Goal: Task Accomplishment & Management: Manage account settings

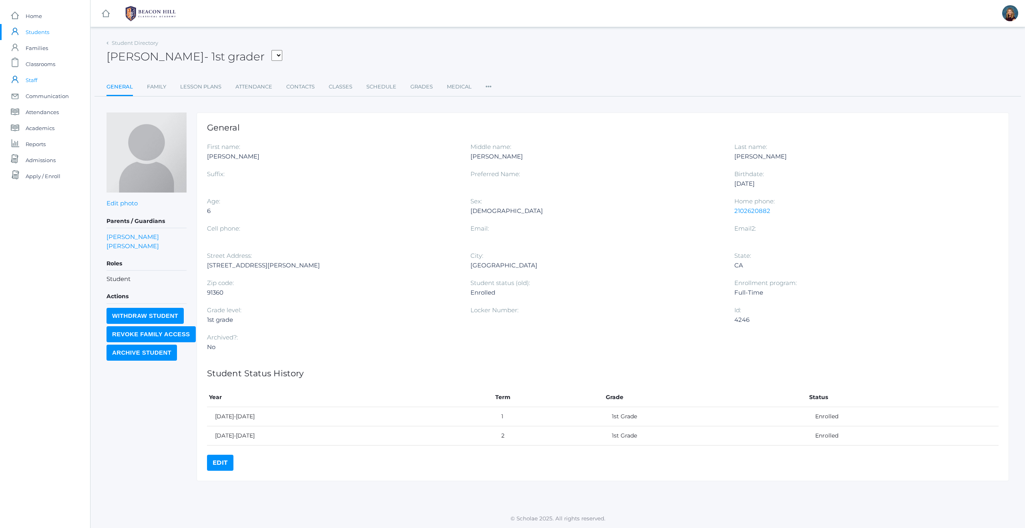
click at [33, 80] on span "Staff" at bounding box center [32, 80] width 12 height 16
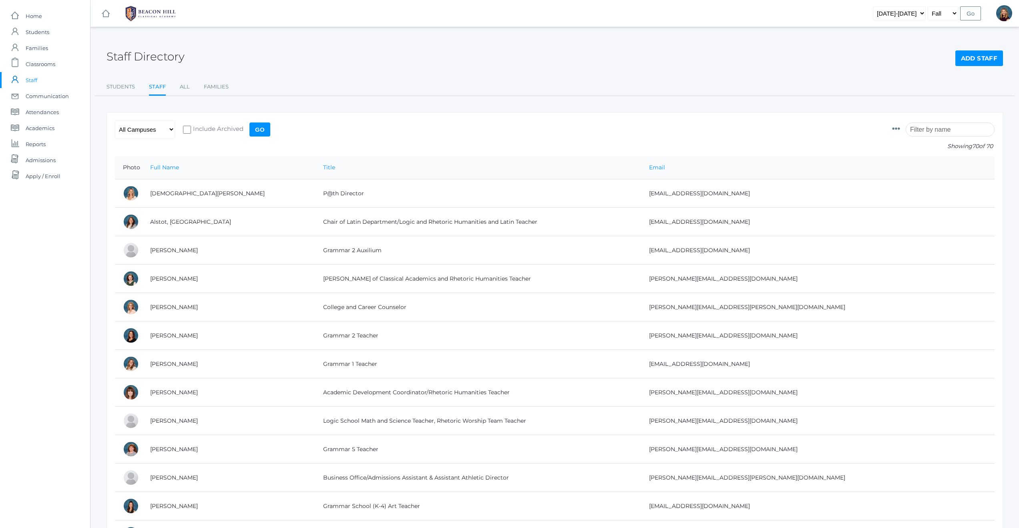
click at [952, 130] on input "search" at bounding box center [950, 129] width 89 height 14
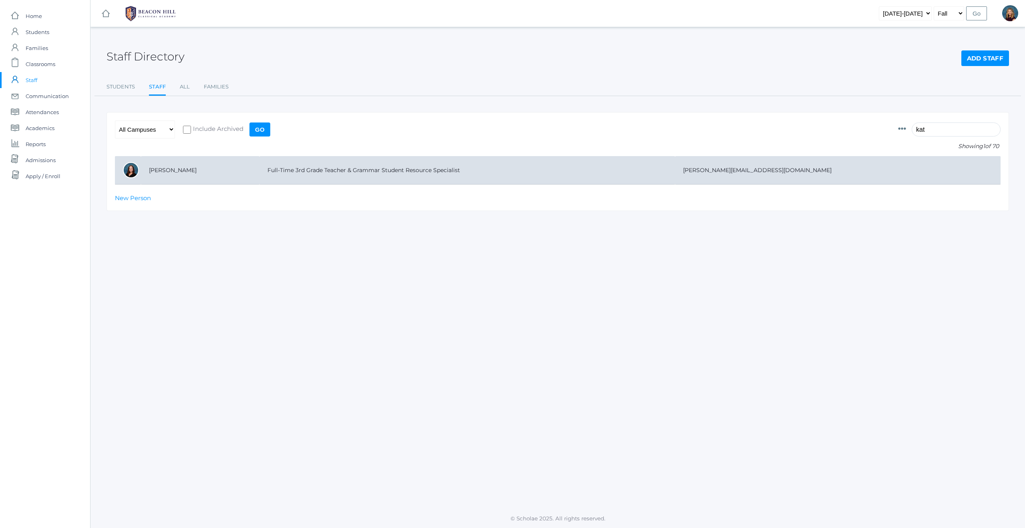
type input "kat"
click at [181, 170] on td "Watters, Katie" at bounding box center [200, 170] width 118 height 28
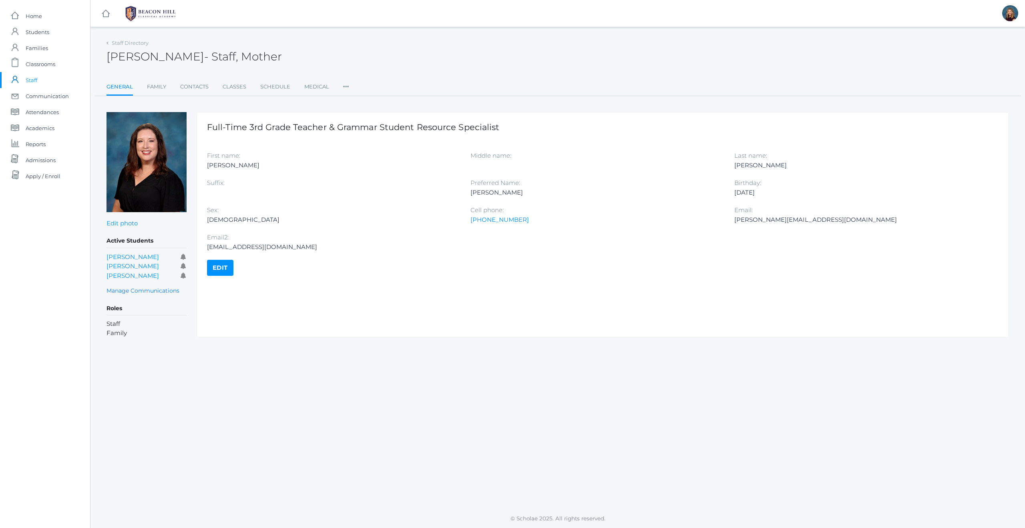
click at [34, 76] on span "Staff" at bounding box center [32, 80] width 12 height 16
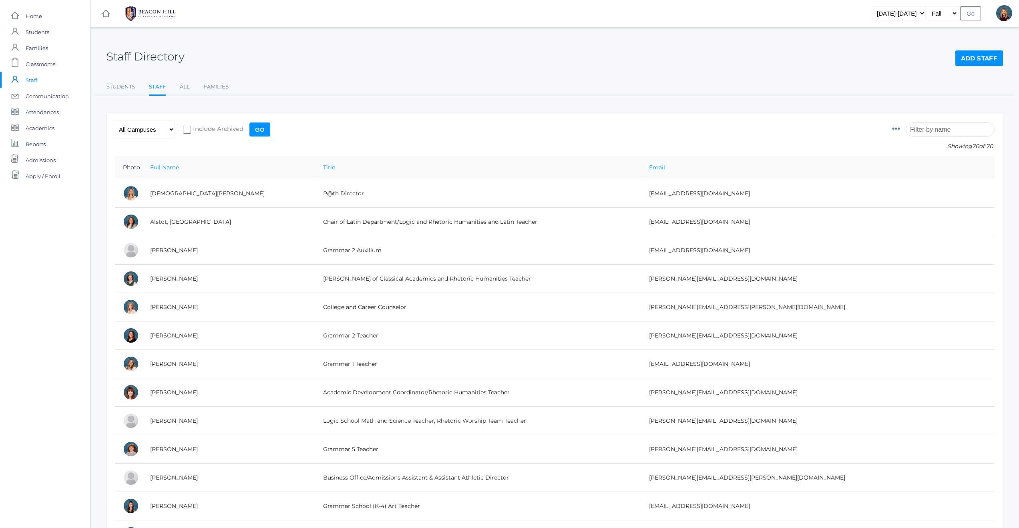
click at [941, 128] on input "search" at bounding box center [950, 129] width 89 height 14
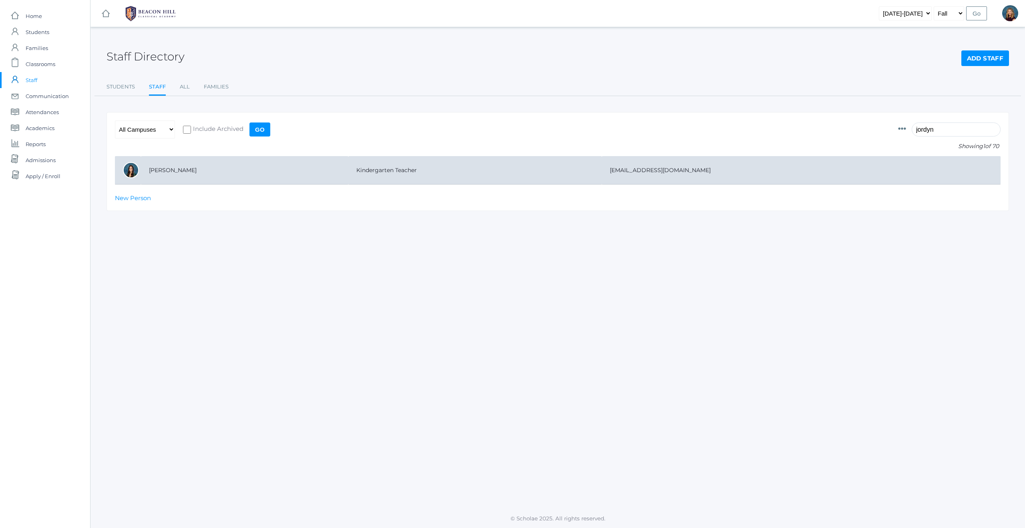
type input "jordyn"
click at [181, 171] on td "[PERSON_NAME]" at bounding box center [244, 170] width 207 height 28
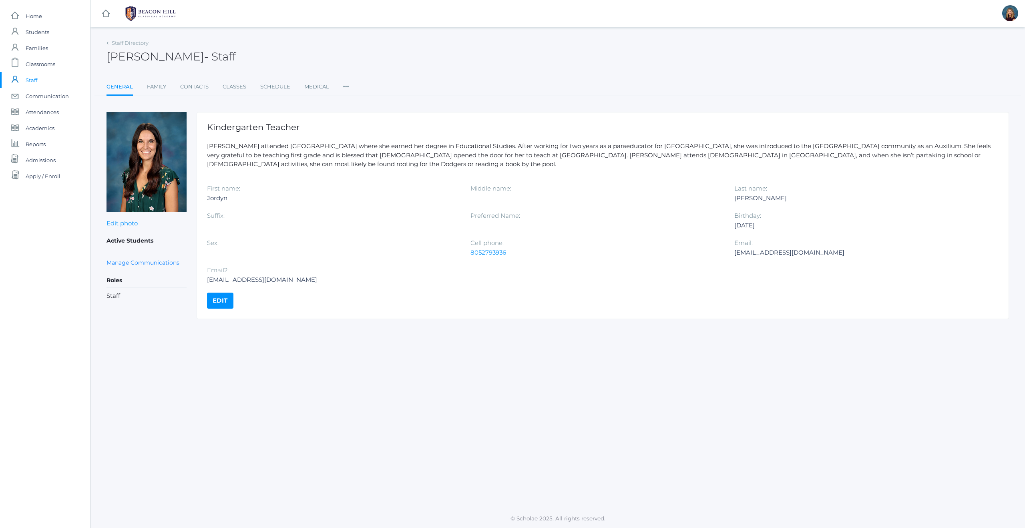
click at [36, 82] on span "Staff" at bounding box center [32, 80] width 12 height 16
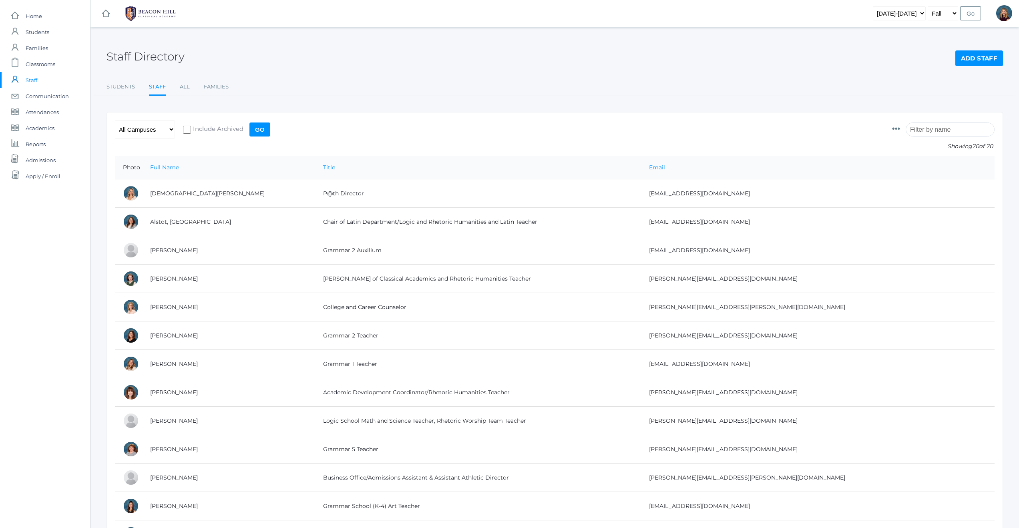
click at [944, 128] on input "search" at bounding box center [950, 129] width 89 height 14
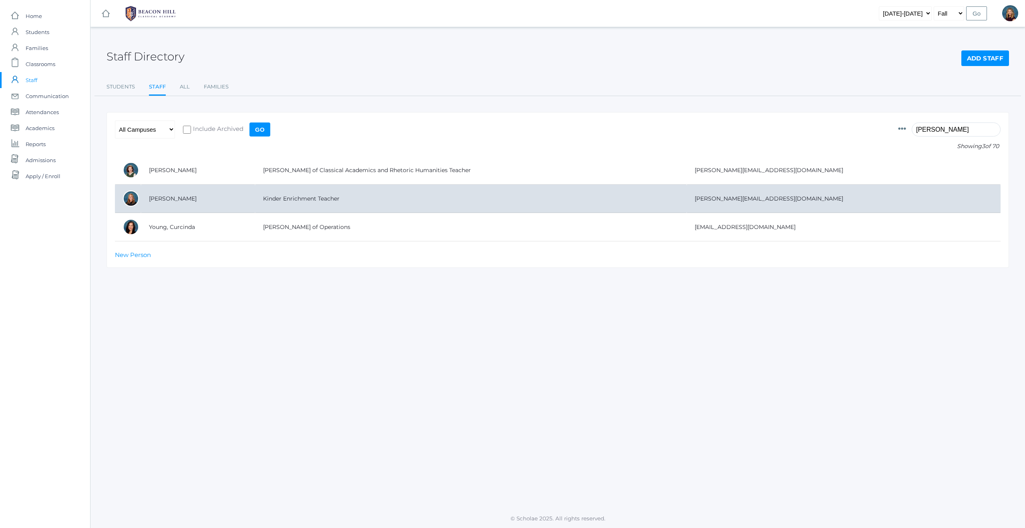
type input "dean"
click at [181, 199] on td "[PERSON_NAME]" at bounding box center [198, 199] width 114 height 28
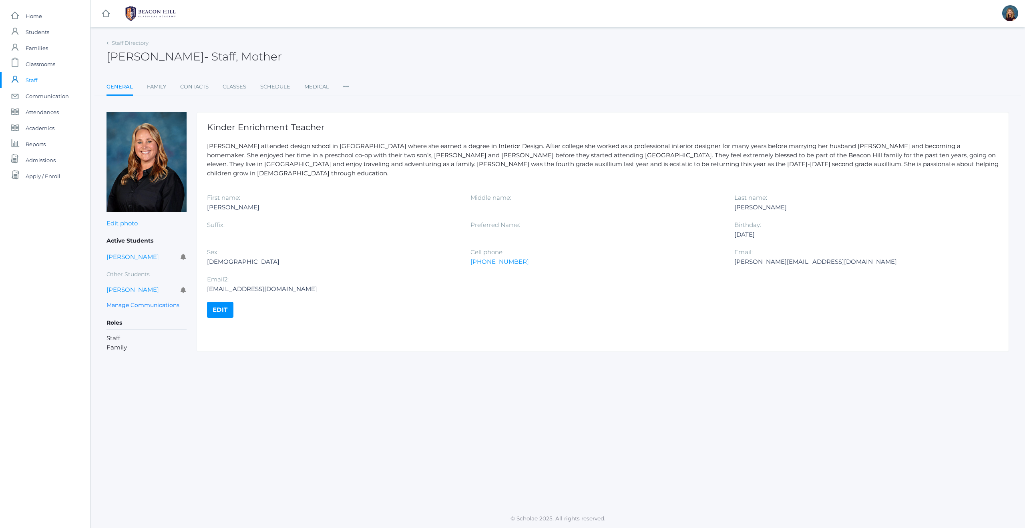
click at [32, 78] on span "Staff" at bounding box center [32, 80] width 12 height 16
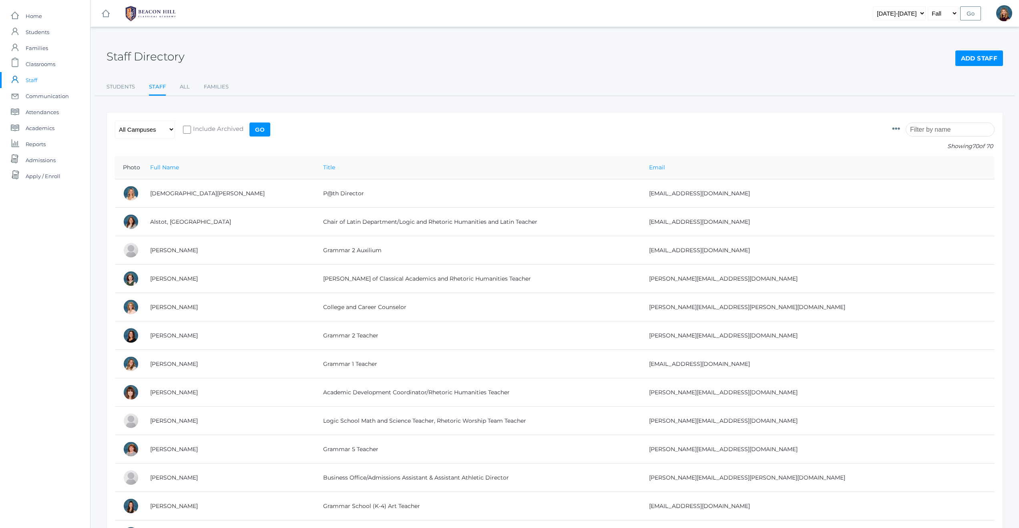
click at [933, 132] on input "search" at bounding box center [950, 129] width 89 height 14
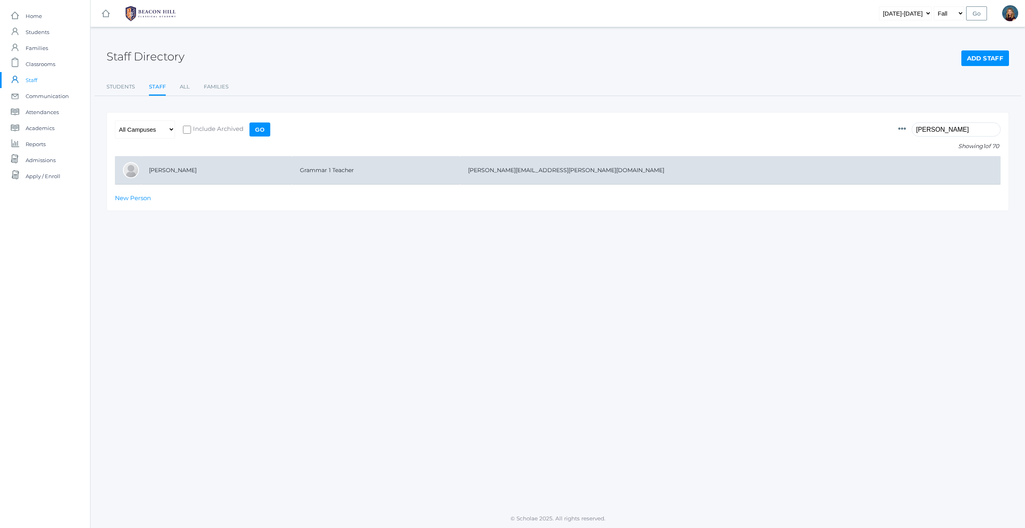
type input "watson"
click at [182, 173] on td "[PERSON_NAME]" at bounding box center [216, 170] width 151 height 28
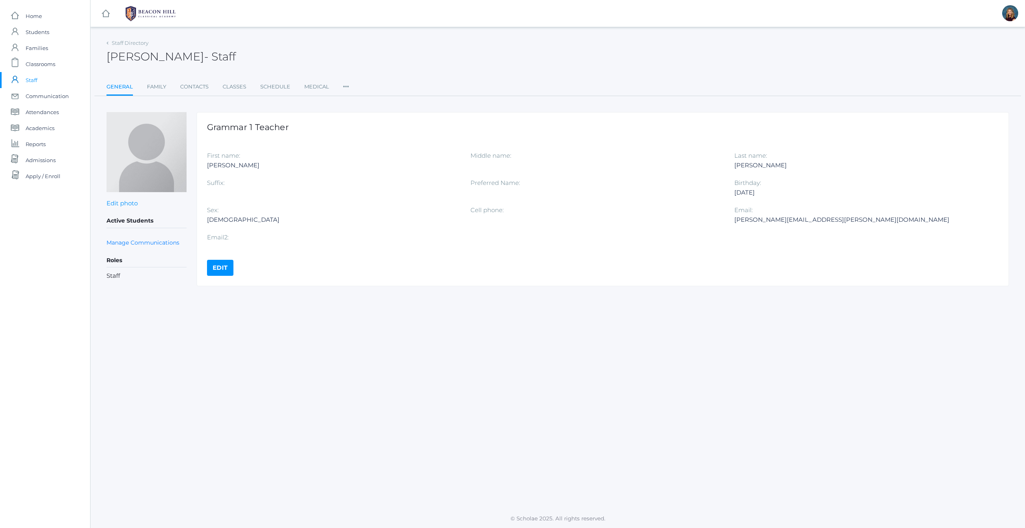
click at [32, 78] on span "Staff" at bounding box center [32, 80] width 12 height 16
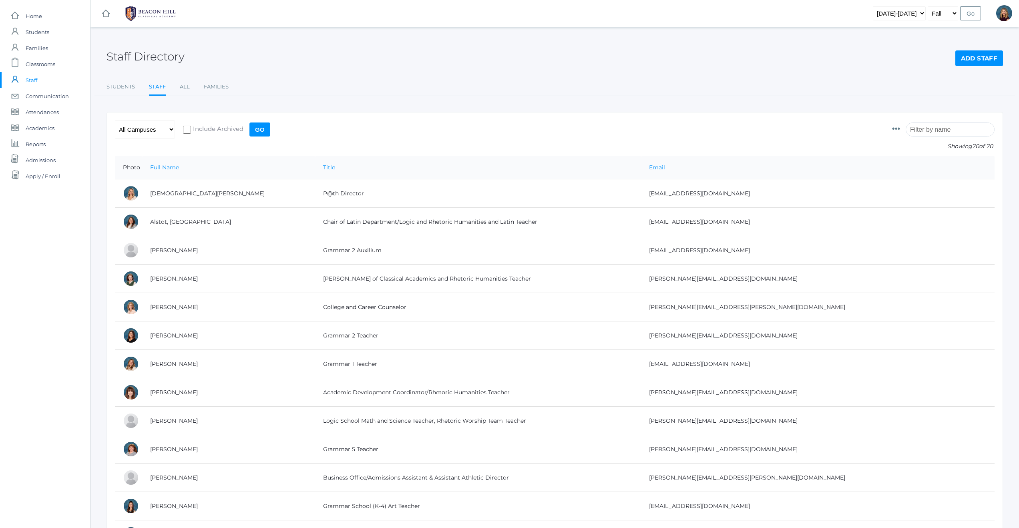
click at [940, 131] on input "search" at bounding box center [950, 129] width 89 height 14
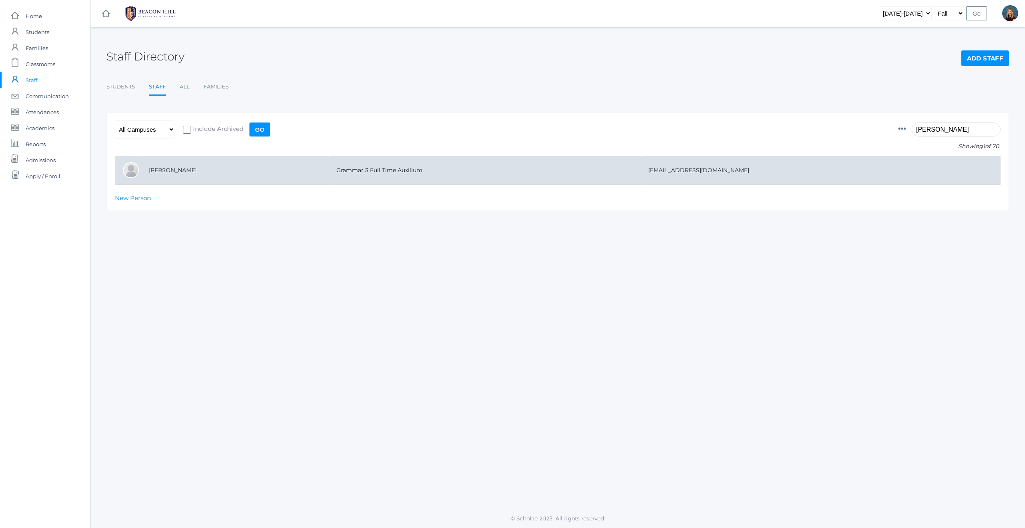
type input "christine"
click at [197, 167] on td "Leidenfrost, Christine" at bounding box center [234, 170] width 187 height 28
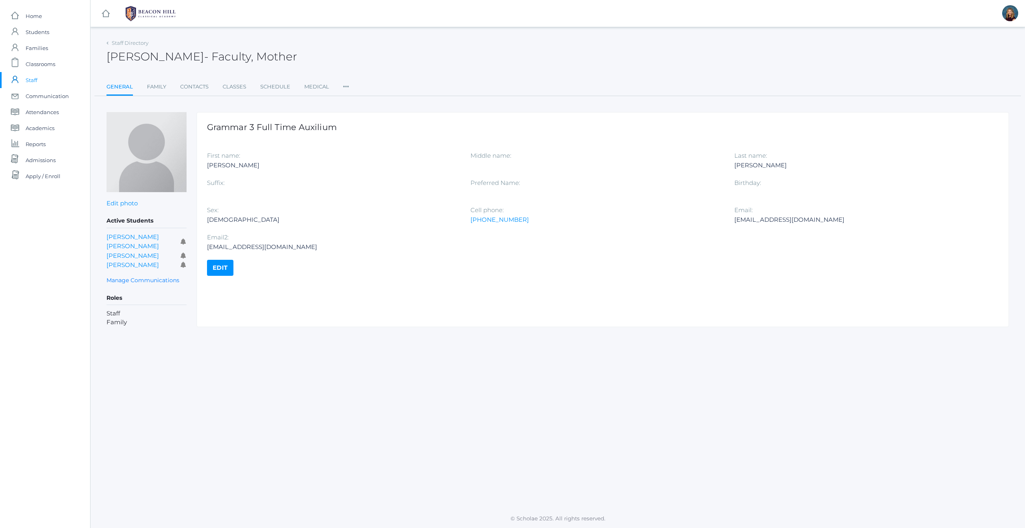
click at [749, 193] on div at bounding box center [859, 193] width 251 height 10
click at [220, 268] on link "Edit" at bounding box center [220, 268] width 26 height 16
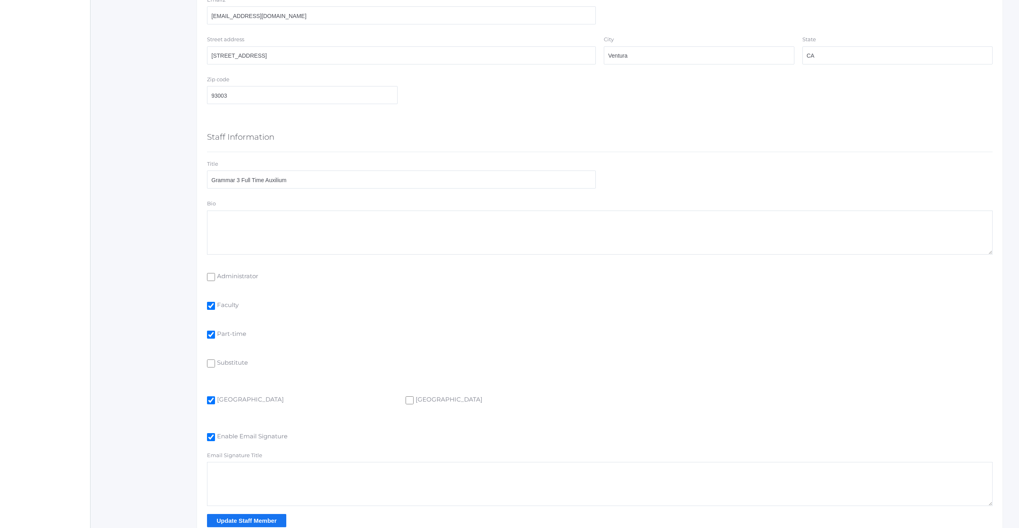
scroll to position [394, 0]
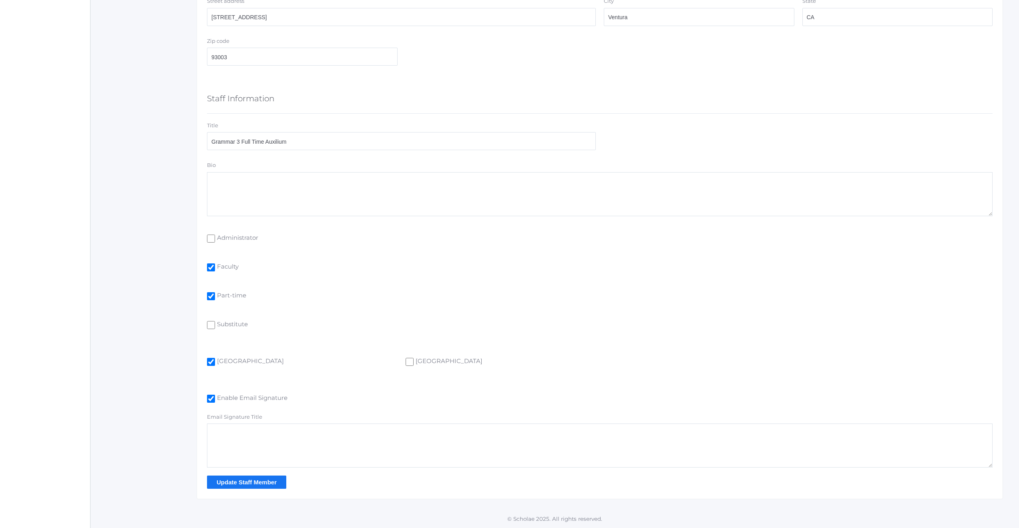
click at [241, 484] on input "Update Staff Member" at bounding box center [246, 482] width 79 height 13
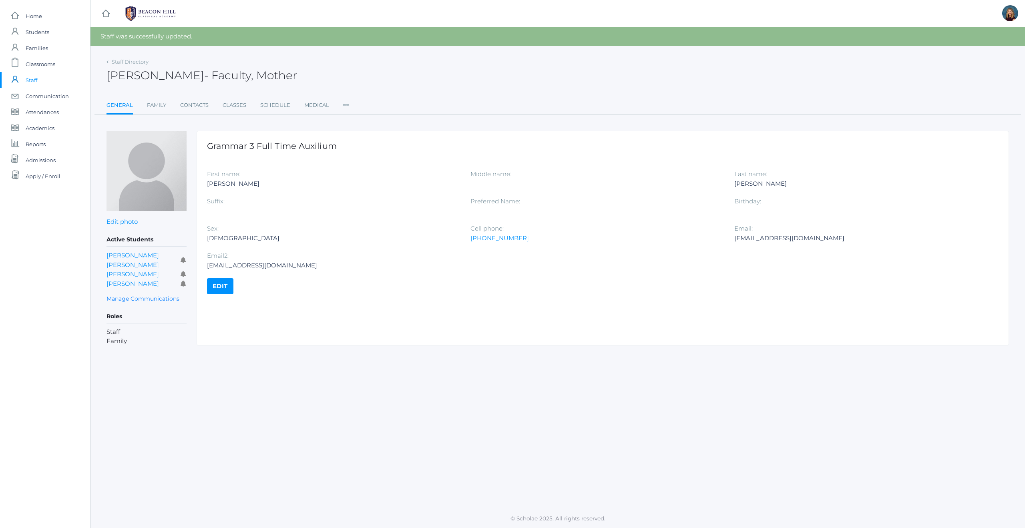
click at [33, 80] on span "Staff" at bounding box center [32, 80] width 12 height 16
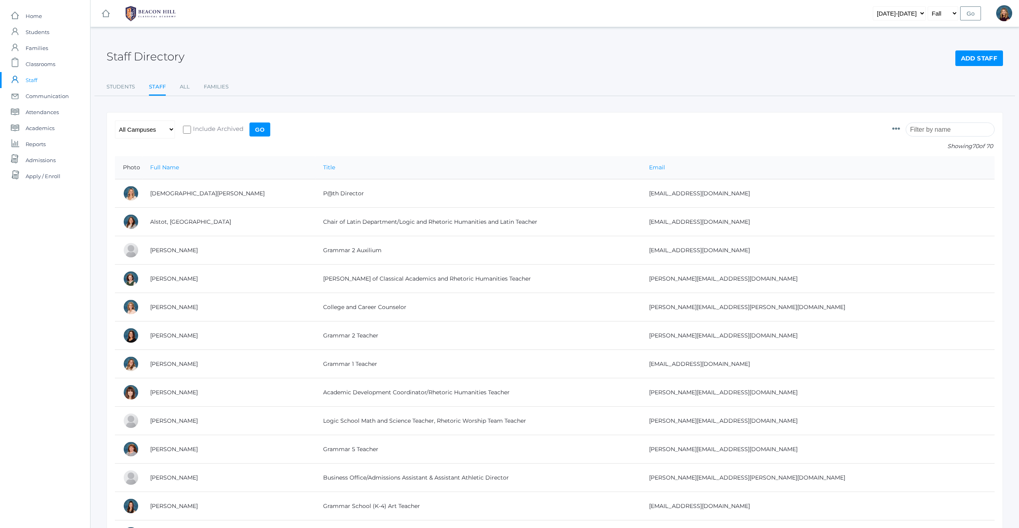
click at [938, 131] on input "search" at bounding box center [950, 129] width 89 height 14
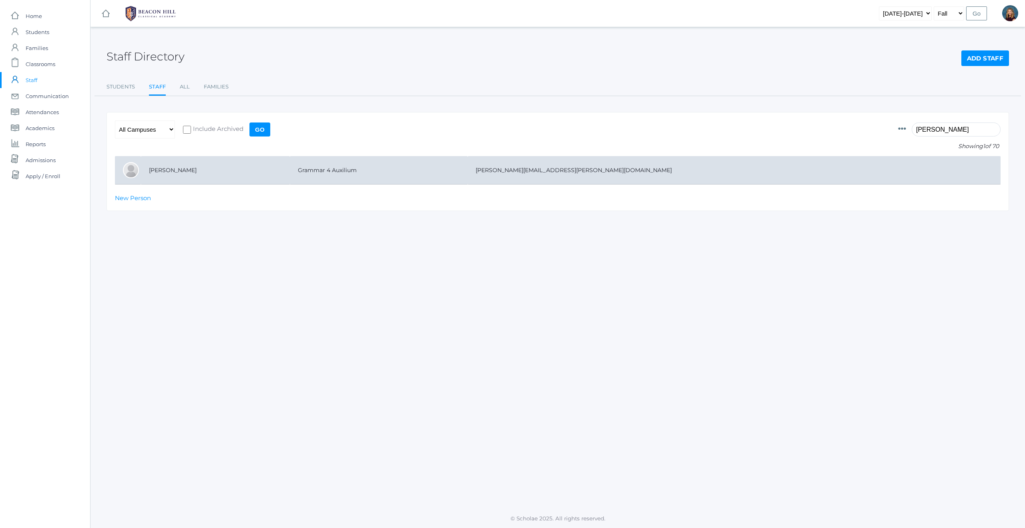
type input "[PERSON_NAME]"
click at [178, 171] on td "[PERSON_NAME]" at bounding box center [215, 170] width 149 height 28
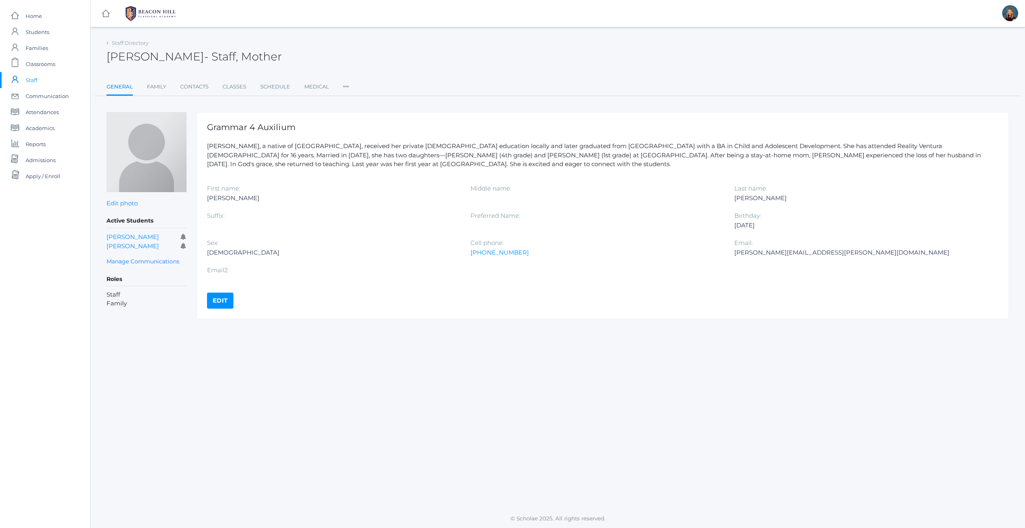
click at [33, 79] on span "Staff" at bounding box center [32, 80] width 12 height 16
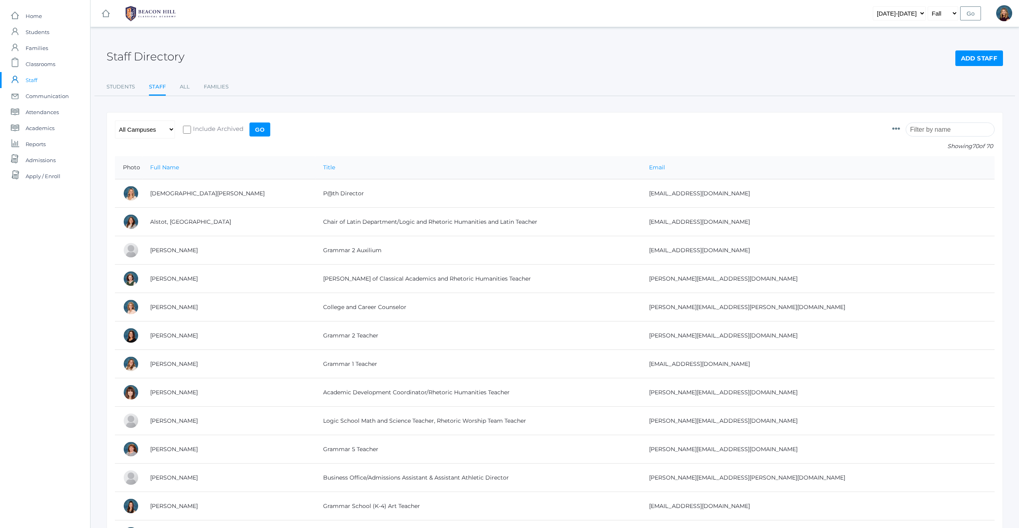
click at [927, 131] on input "search" at bounding box center [950, 129] width 89 height 14
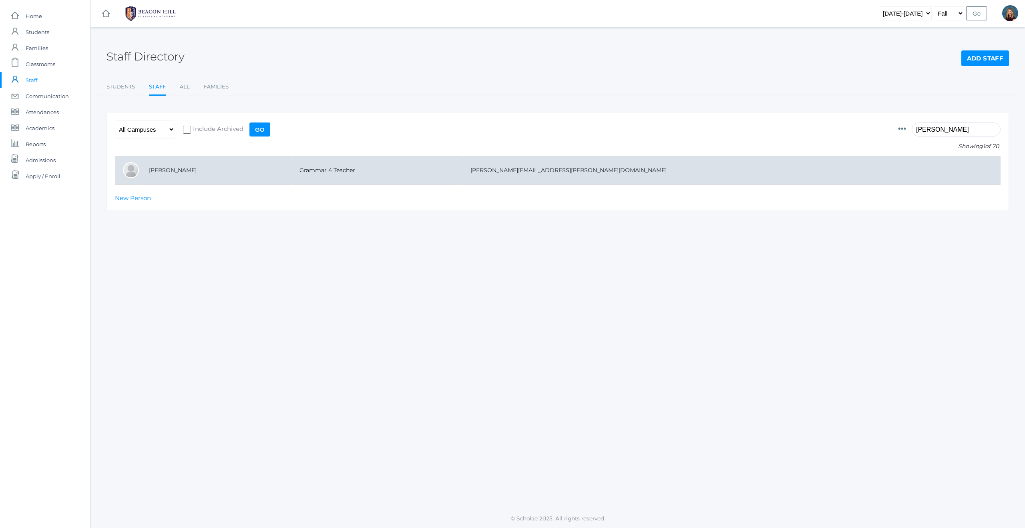
type input "[PERSON_NAME]"
click at [178, 172] on td "[PERSON_NAME]" at bounding box center [216, 170] width 151 height 28
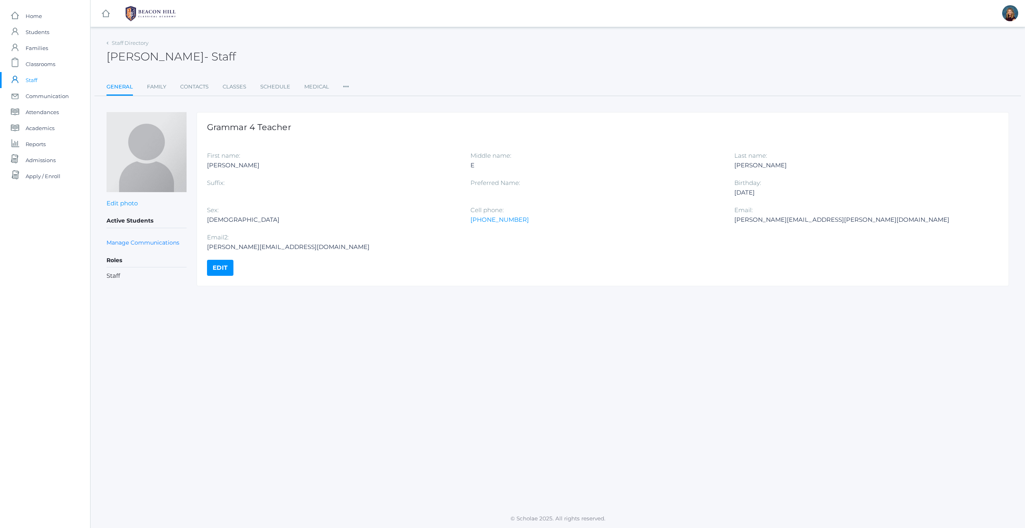
click at [33, 78] on span "Staff" at bounding box center [32, 80] width 12 height 16
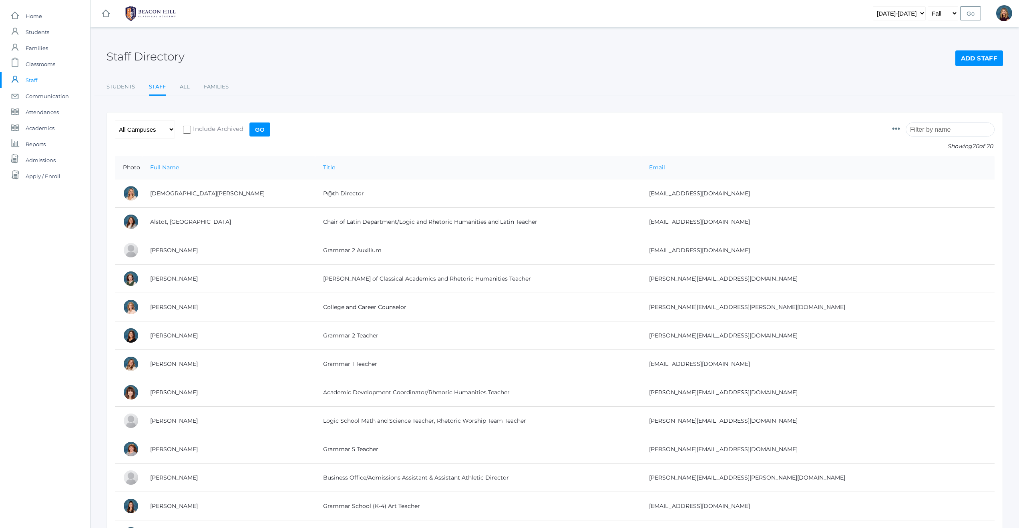
click at [963, 132] on input "search" at bounding box center [950, 129] width 89 height 14
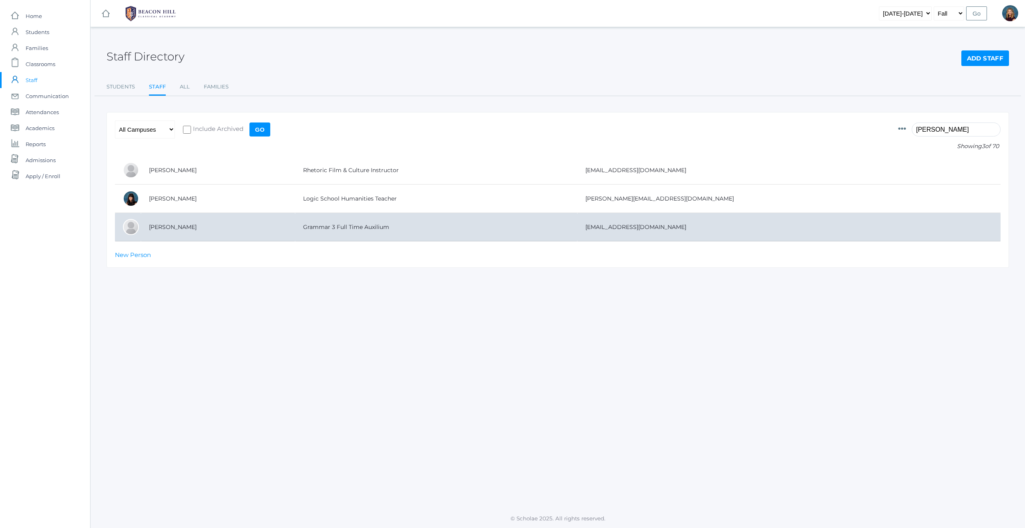
type input "chris"
click at [207, 227] on td "[PERSON_NAME]" at bounding box center [218, 227] width 154 height 28
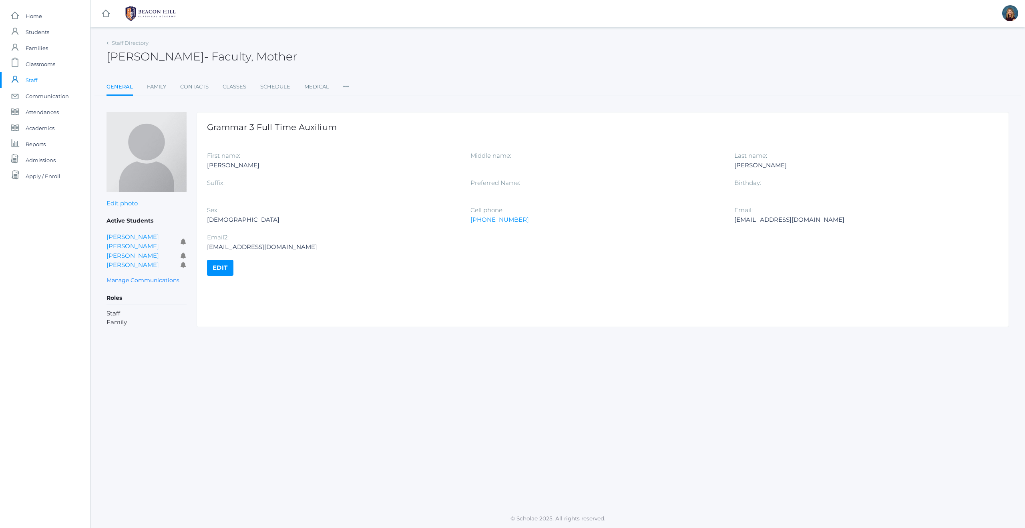
click at [216, 265] on link "Edit" at bounding box center [220, 268] width 26 height 16
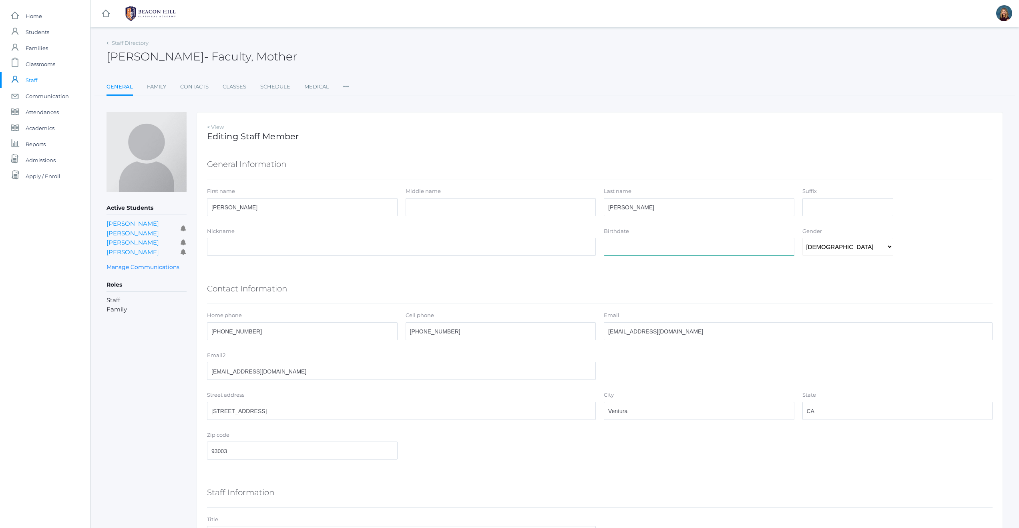
click at [629, 249] on input "Birthdate" at bounding box center [699, 247] width 191 height 18
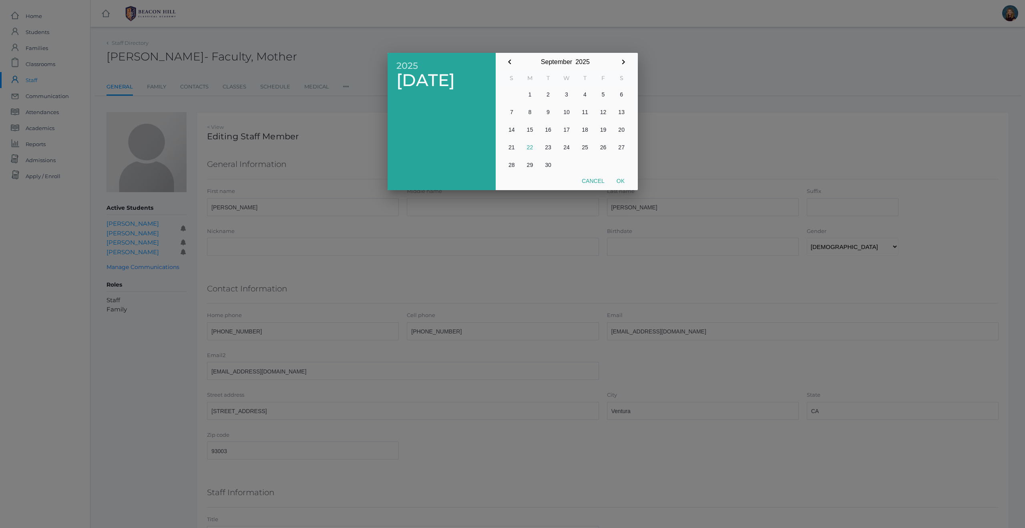
click at [584, 60] on input "2025" at bounding box center [582, 62] width 20 height 18
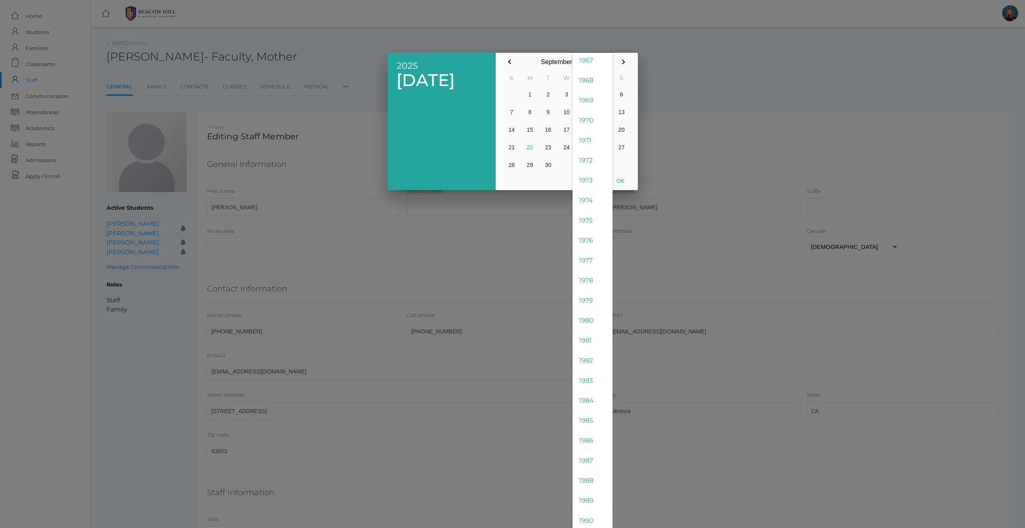
scroll to position [885, 0]
click at [588, 420] on span "1987" at bounding box center [592, 419] width 40 height 20
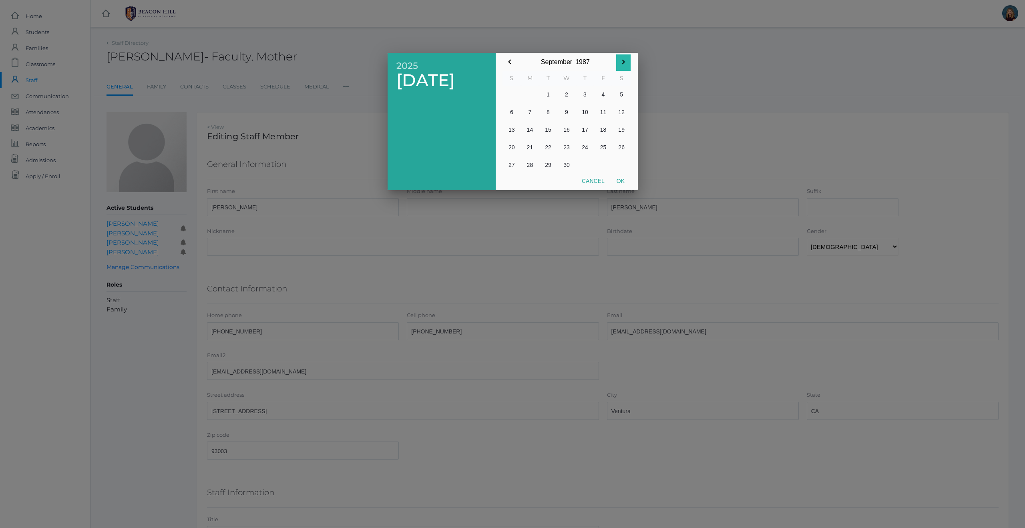
click at [624, 62] on icon "button" at bounding box center [623, 62] width 3 height 5
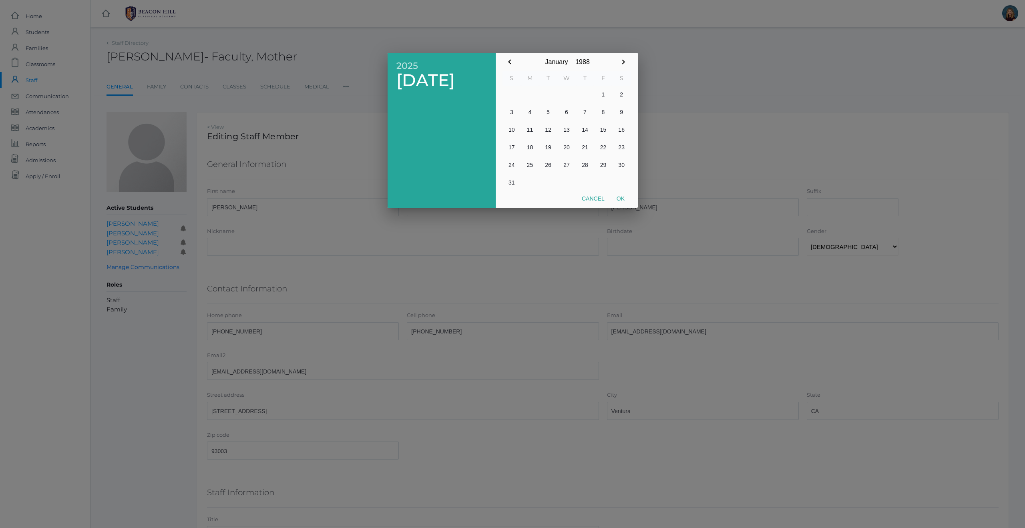
click at [624, 62] on icon "button" at bounding box center [623, 62] width 3 height 5
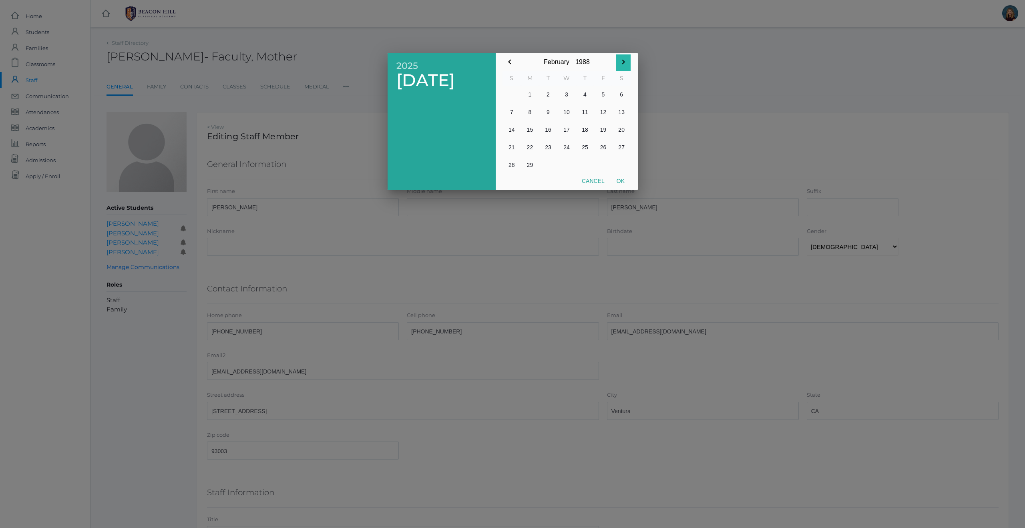
click at [624, 62] on icon "button" at bounding box center [623, 62] width 3 height 5
click at [601, 147] on button "27" at bounding box center [603, 148] width 18 height 18
click at [622, 181] on button "Ok" at bounding box center [620, 181] width 20 height 14
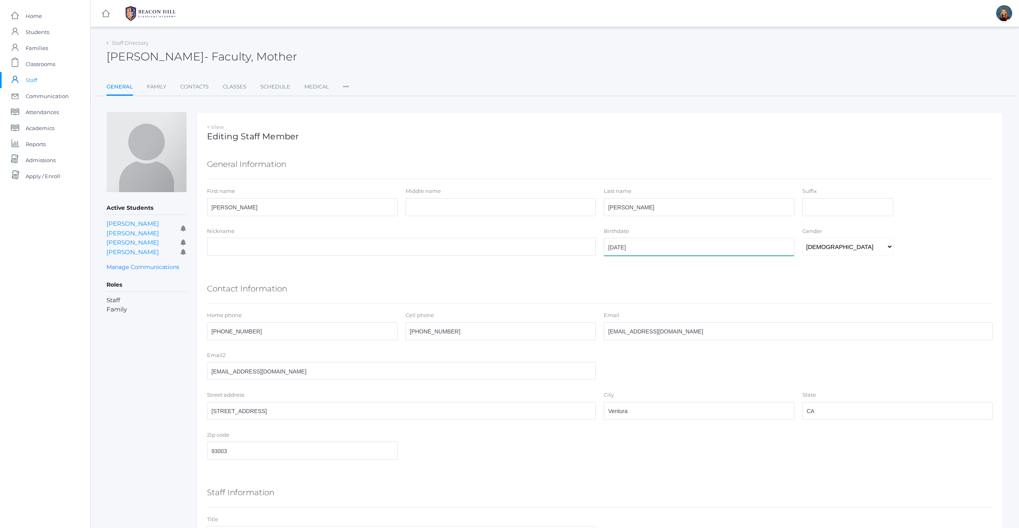
click at [618, 247] on input "1988-05-27" at bounding box center [699, 247] width 191 height 18
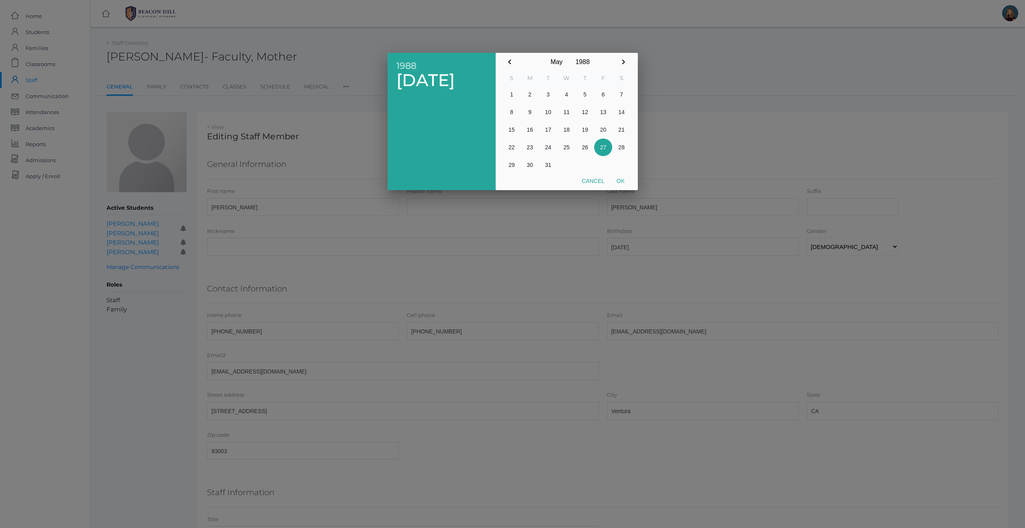
click at [585, 61] on input "1988" at bounding box center [582, 62] width 20 height 18
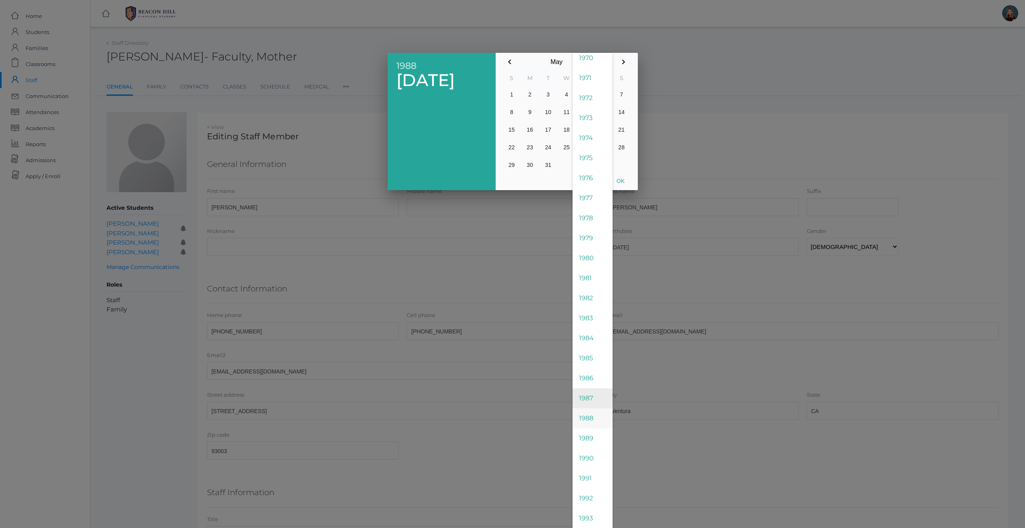
scroll to position [947, 0]
click at [587, 358] on span "1987" at bounding box center [592, 357] width 40 height 20
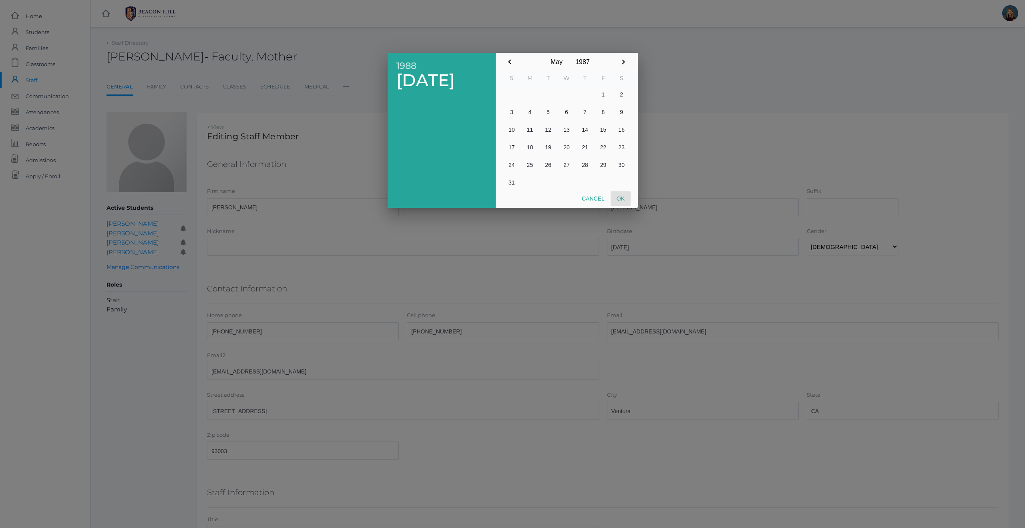
click at [619, 198] on button "Ok" at bounding box center [620, 198] width 20 height 14
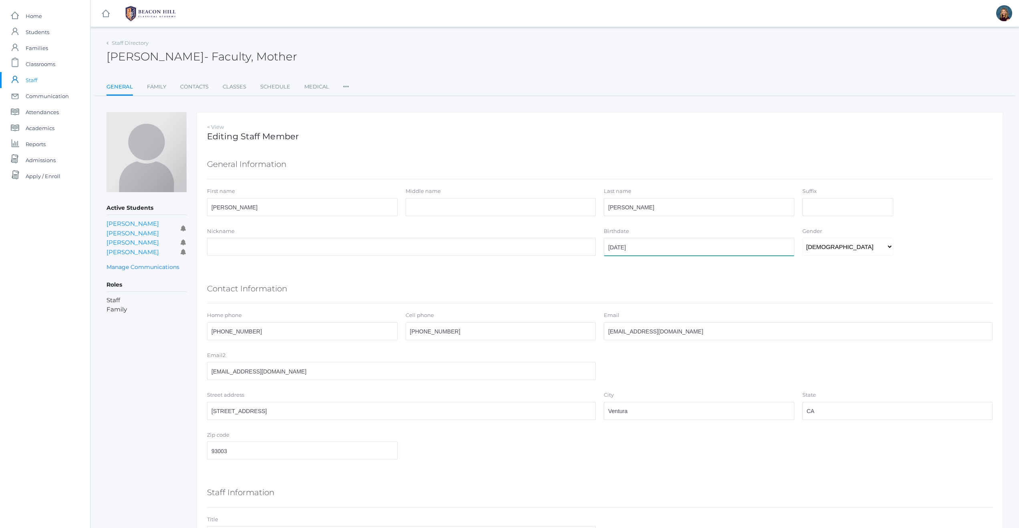
click at [653, 249] on input "1988-05-27" at bounding box center [699, 247] width 191 height 18
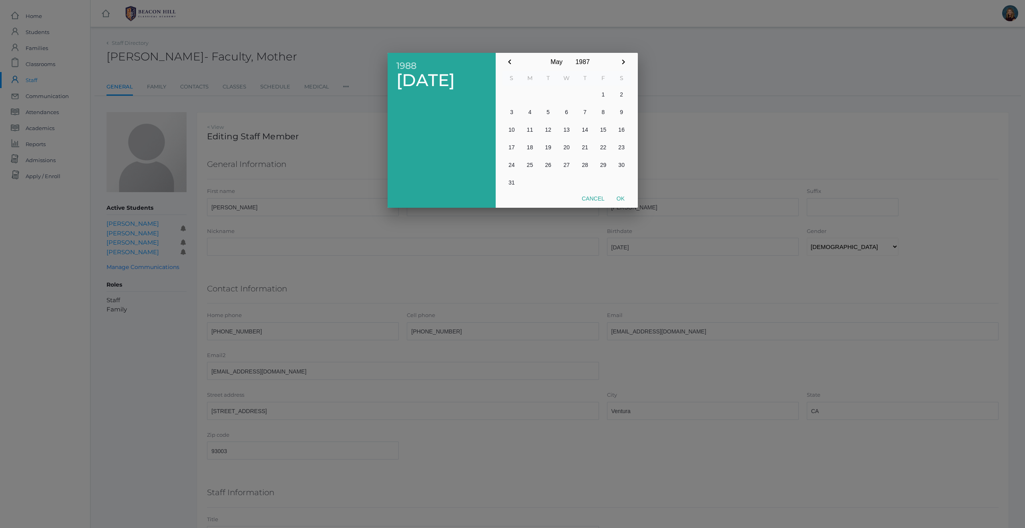
click at [582, 63] on input "1987" at bounding box center [582, 62] width 20 height 18
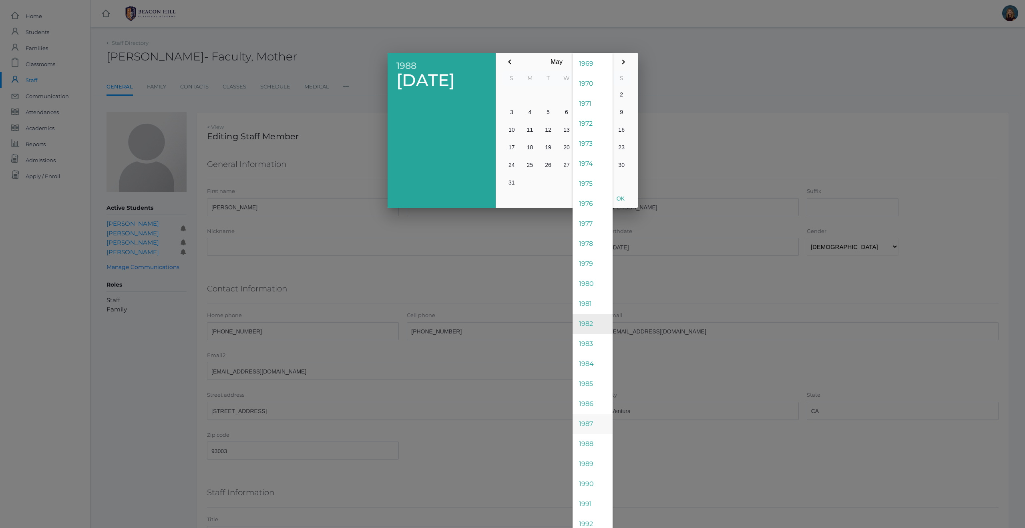
scroll to position [881, 0]
click at [589, 423] on span "1987" at bounding box center [592, 423] width 40 height 20
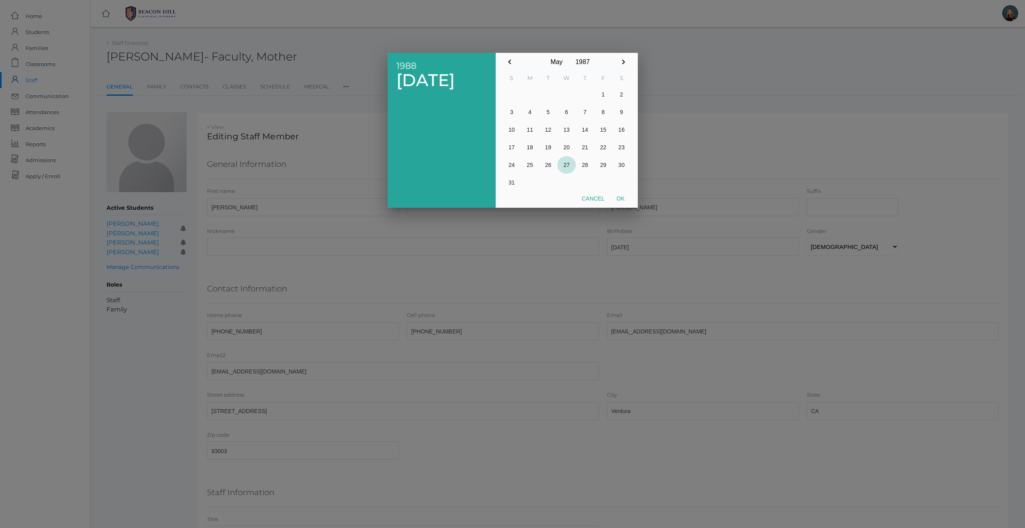
click at [566, 164] on button "27" at bounding box center [566, 165] width 18 height 18
click at [619, 198] on button "Ok" at bounding box center [620, 198] width 20 height 14
type input "1987-05-27"
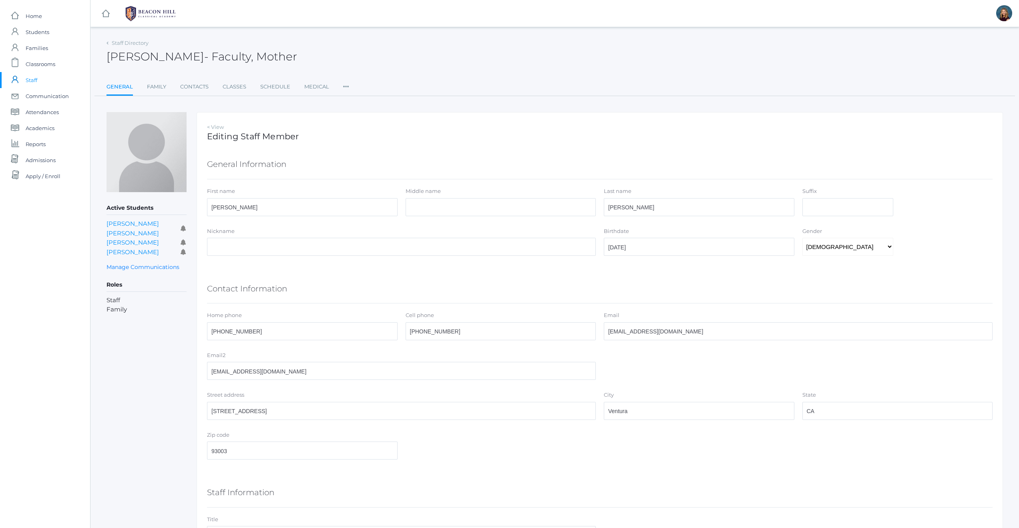
drag, startPoint x: 35, startPoint y: 80, endPoint x: 757, endPoint y: 4, distance: 725.4
click at [36, 79] on span "Staff" at bounding box center [32, 80] width 12 height 16
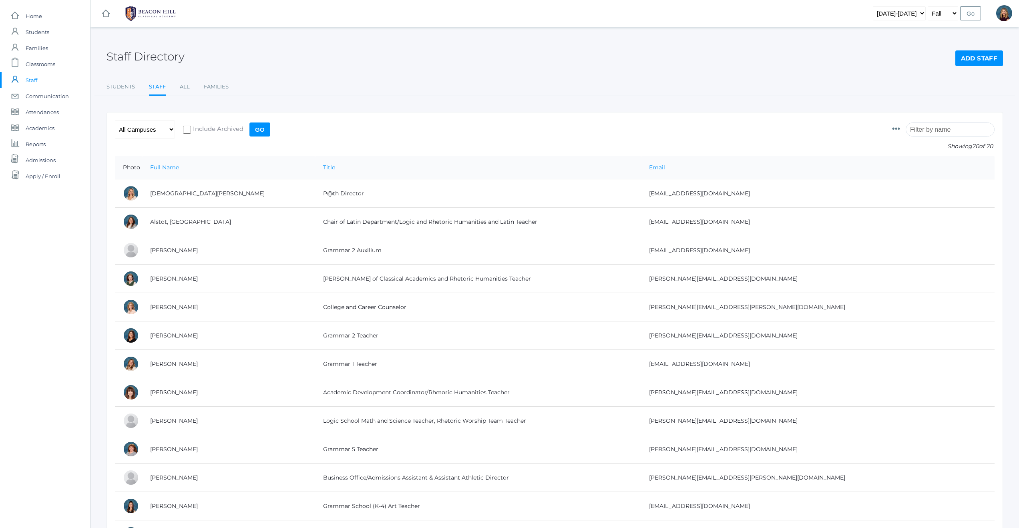
click at [927, 131] on input "search" at bounding box center [950, 129] width 89 height 14
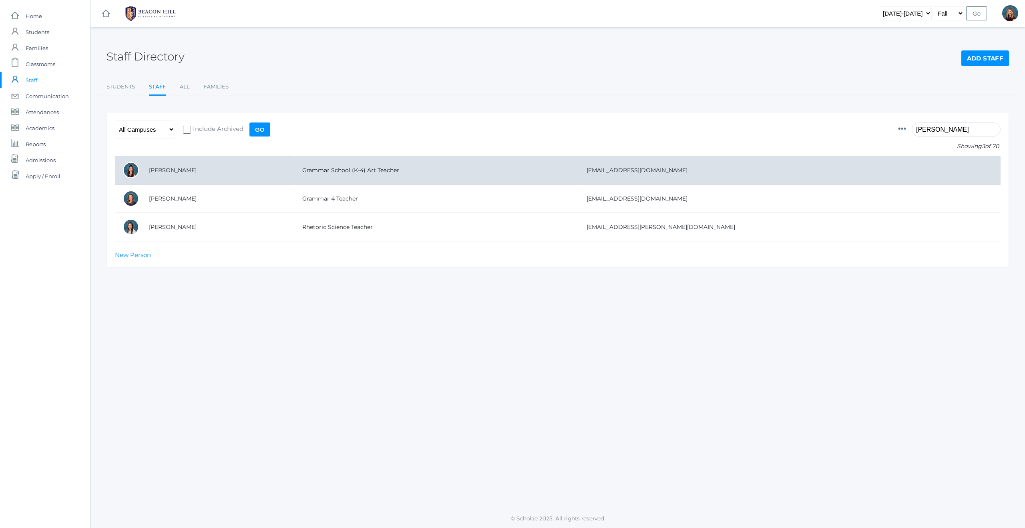
type input "brad"
click at [163, 170] on td "[PERSON_NAME]" at bounding box center [217, 170] width 153 height 28
